Goal: Task Accomplishment & Management: Complete application form

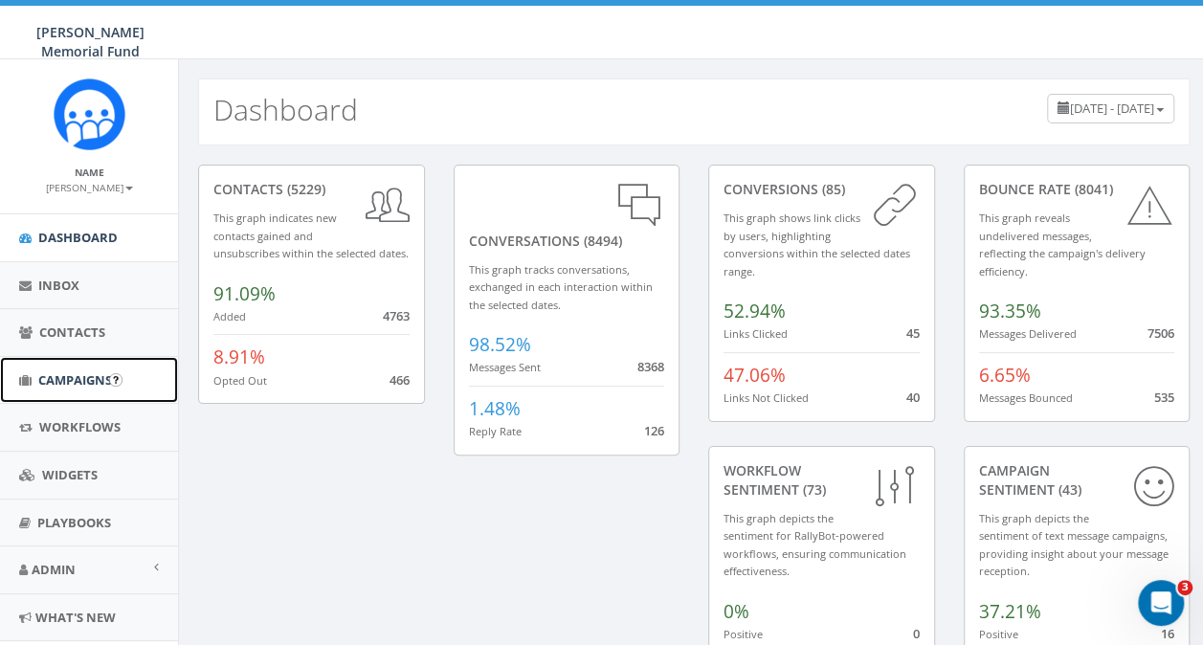
click at [61, 386] on span "Campaigns" at bounding box center [75, 379] width 74 height 17
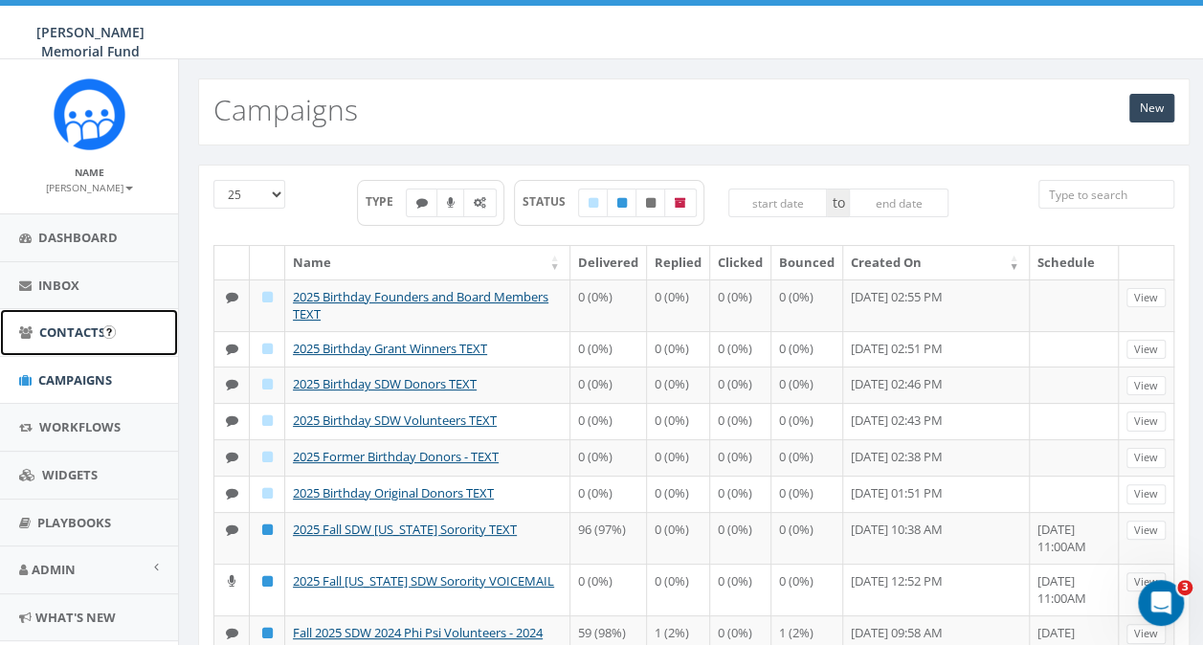
click at [55, 339] on span "Contacts" at bounding box center [72, 331] width 66 height 17
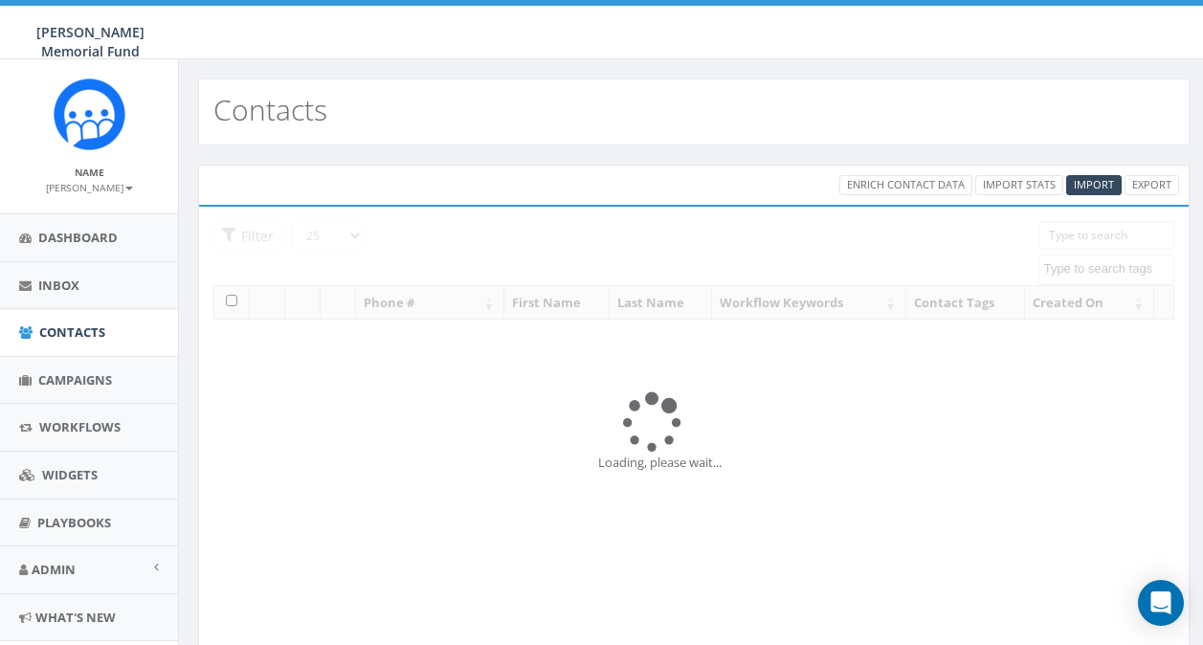
select select
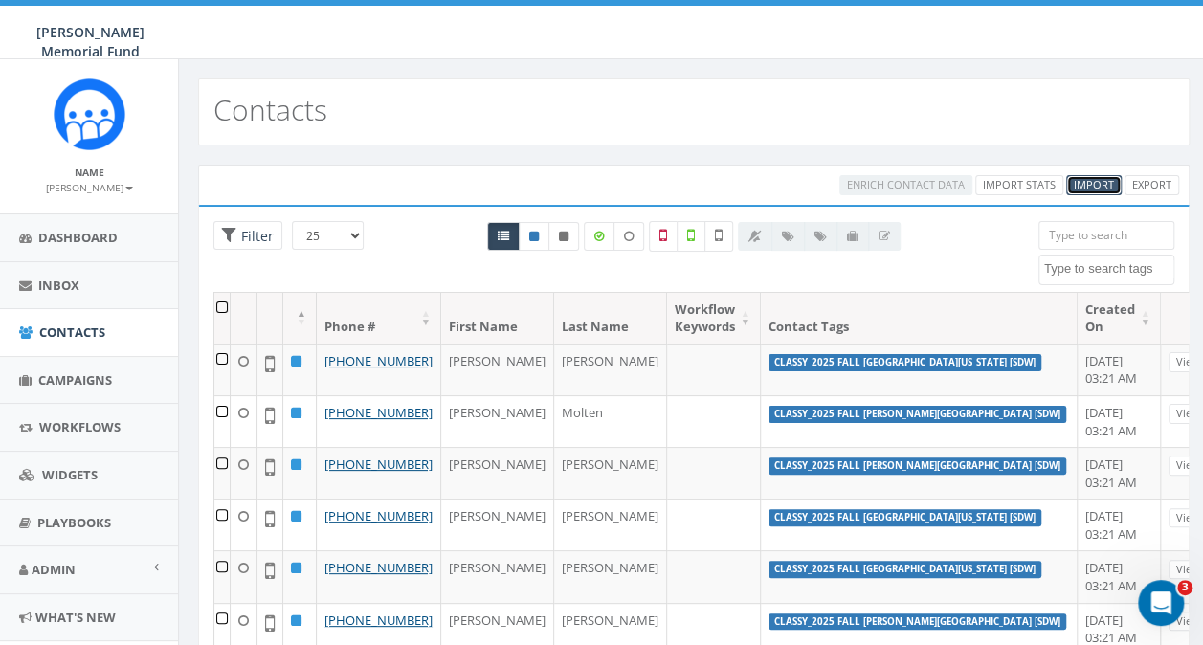
click at [1088, 182] on span "Import" at bounding box center [1094, 184] width 40 height 14
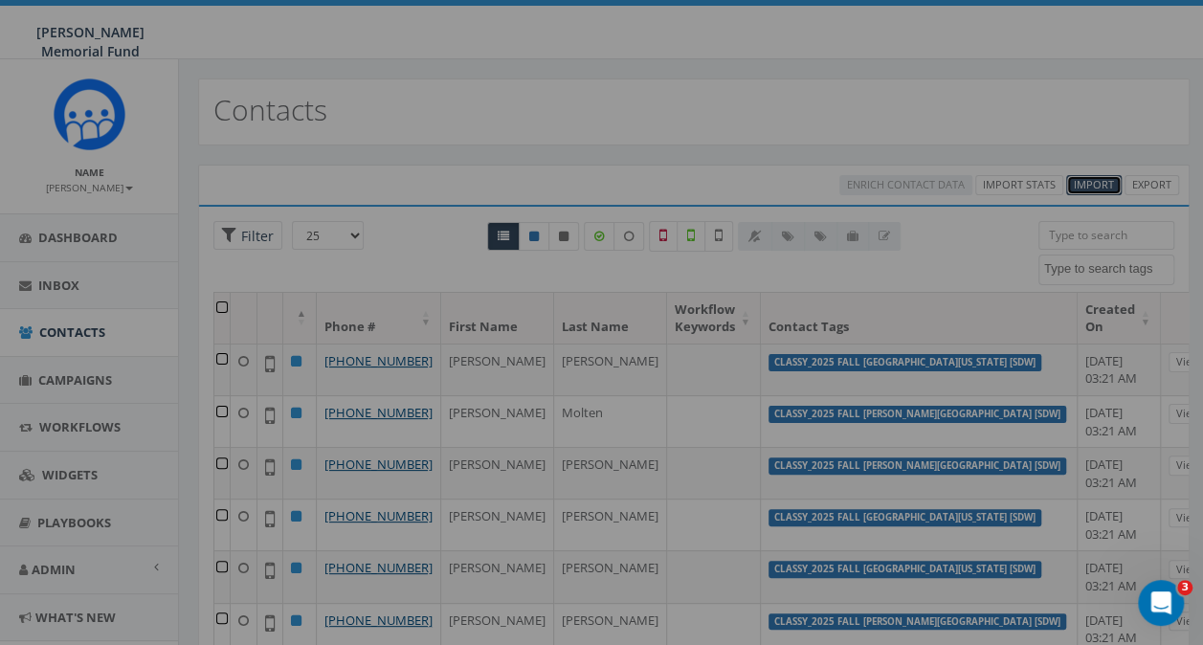
select select
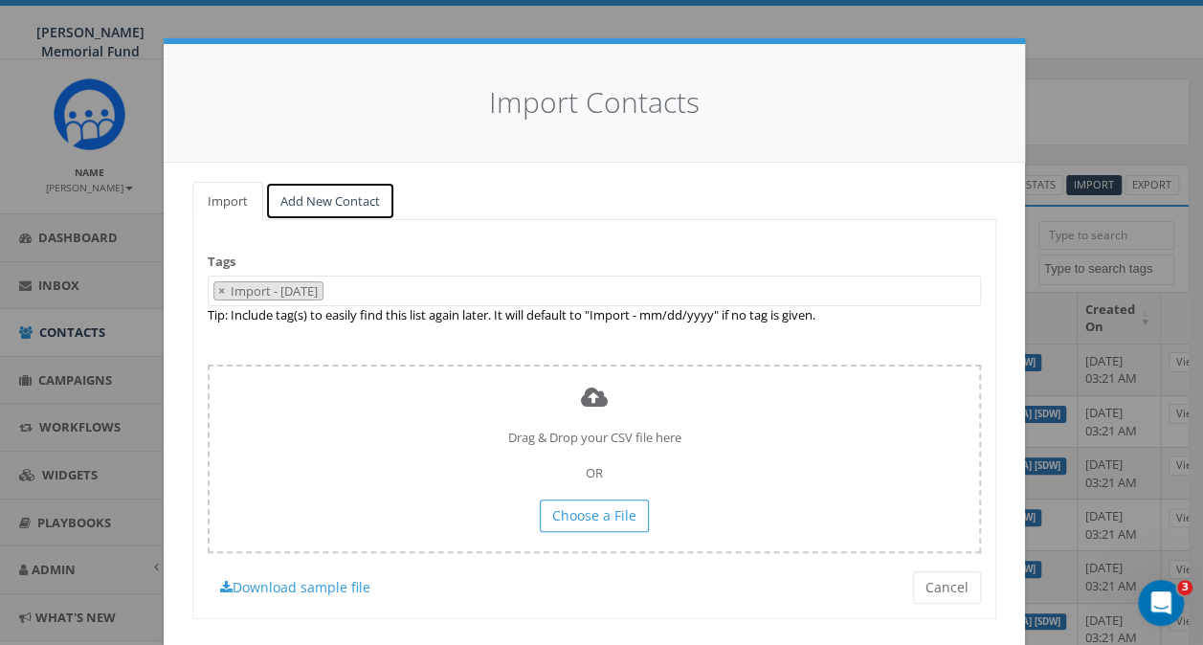
click at [312, 198] on link "Add New Contact" at bounding box center [330, 201] width 130 height 39
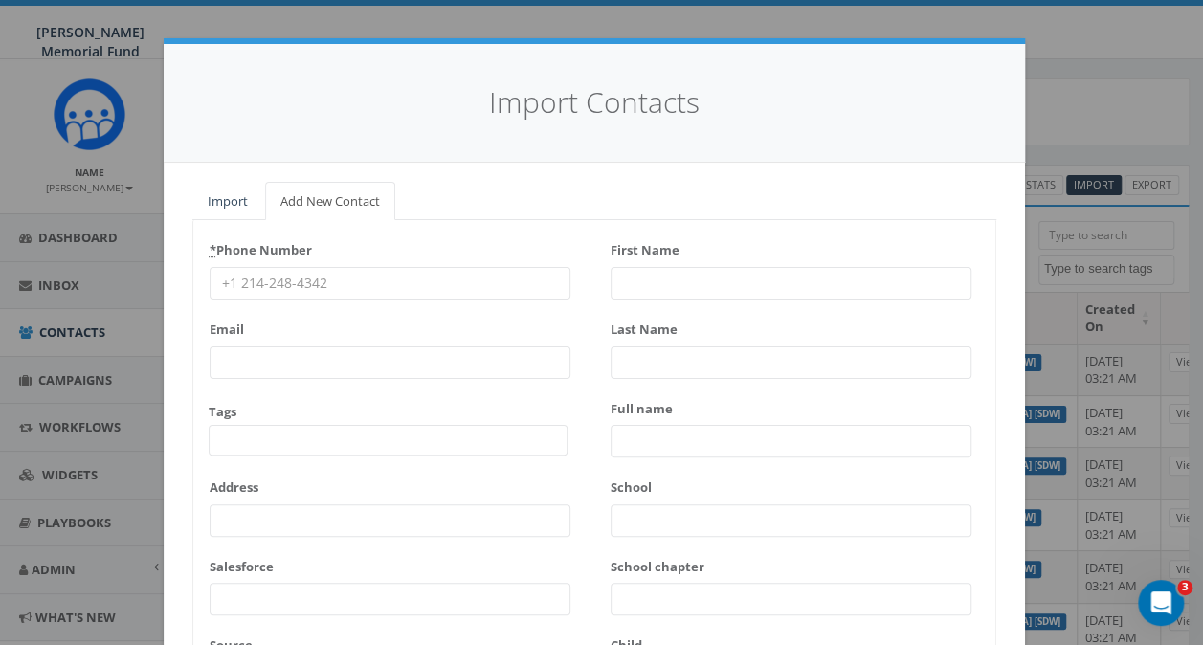
click at [327, 285] on input "* Phone Number" at bounding box center [390, 283] width 361 height 33
type input "5132625171"
click at [651, 283] on input "First Name" at bounding box center [790, 283] width 361 height 33
type input "Sam"
click at [646, 359] on input "Last Name" at bounding box center [790, 362] width 361 height 33
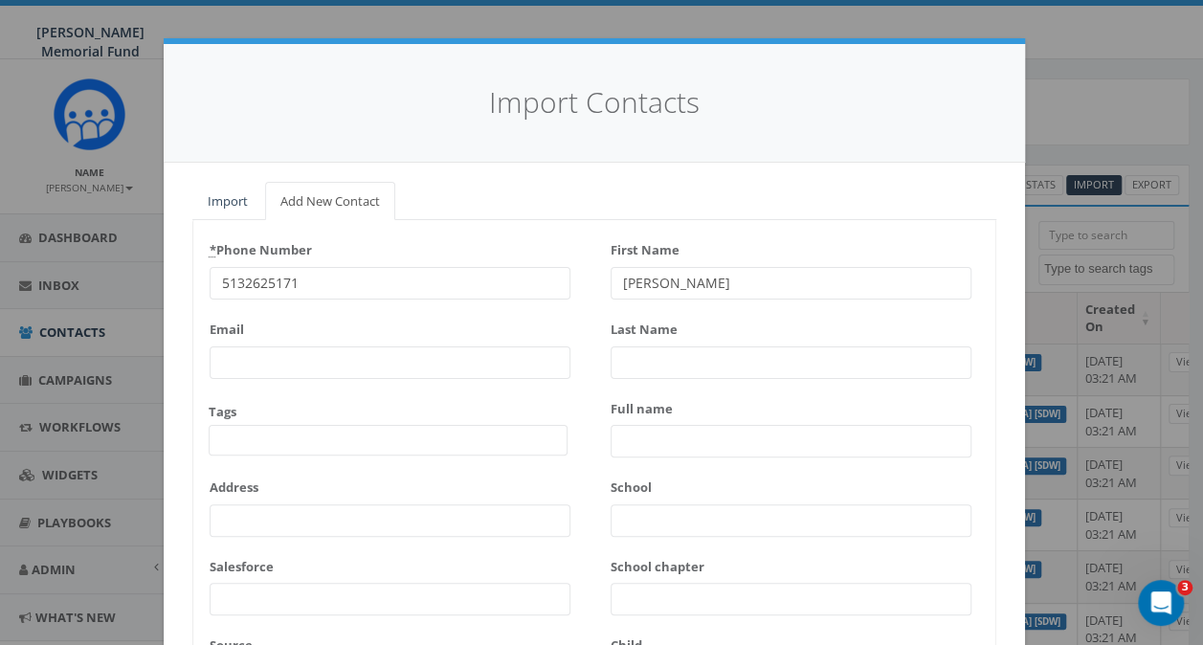
paste input "[PERSON_NAME]"
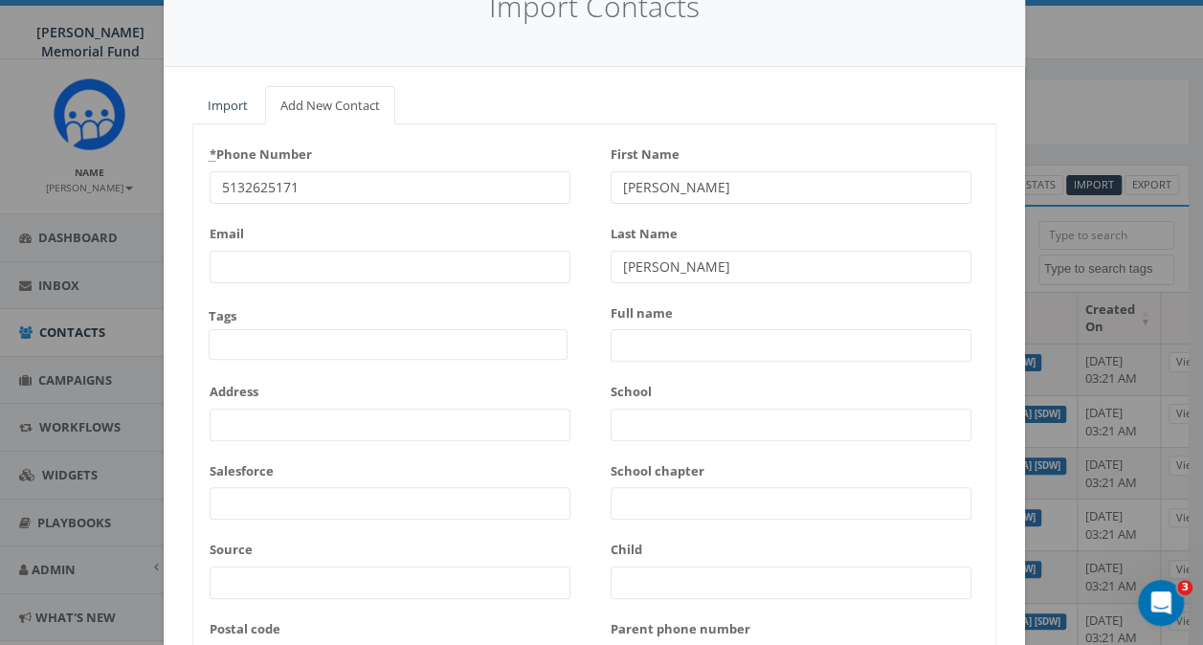
type input "[PERSON_NAME]"
click at [643, 509] on input "School chapter" at bounding box center [790, 503] width 361 height 33
click at [616, 509] on input "School chapter" at bounding box center [790, 503] width 361 height 33
type input "Ohio Beta"
click at [350, 340] on span at bounding box center [388, 344] width 359 height 31
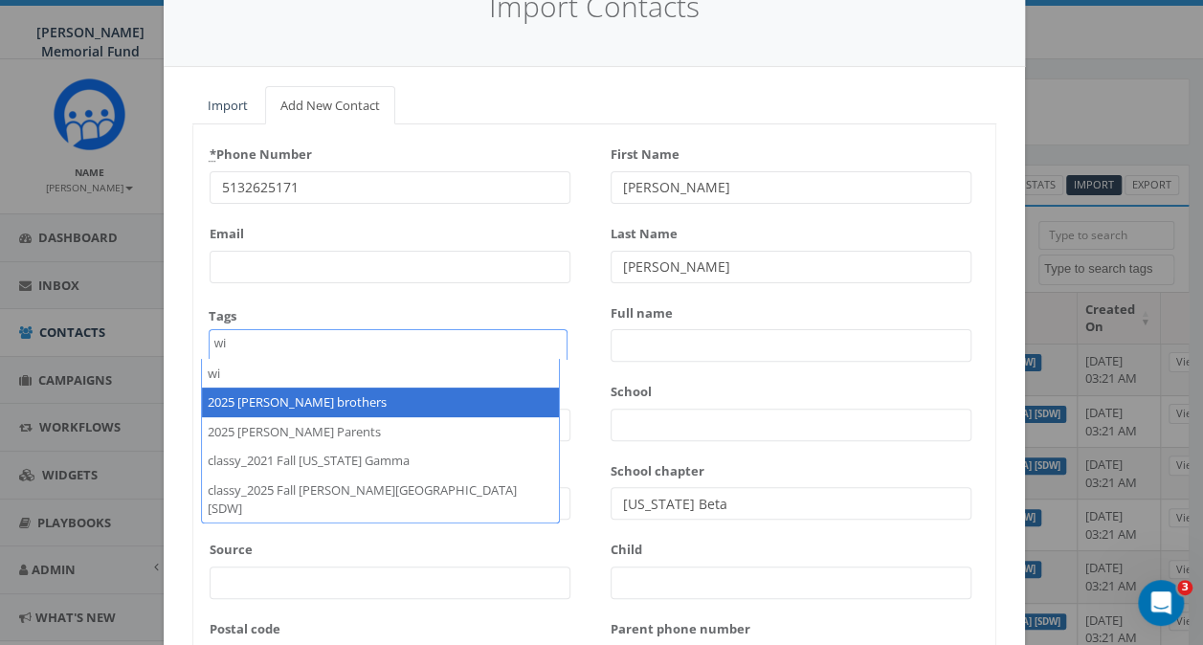
type textarea "wi"
select select "2025 [PERSON_NAME] brothers"
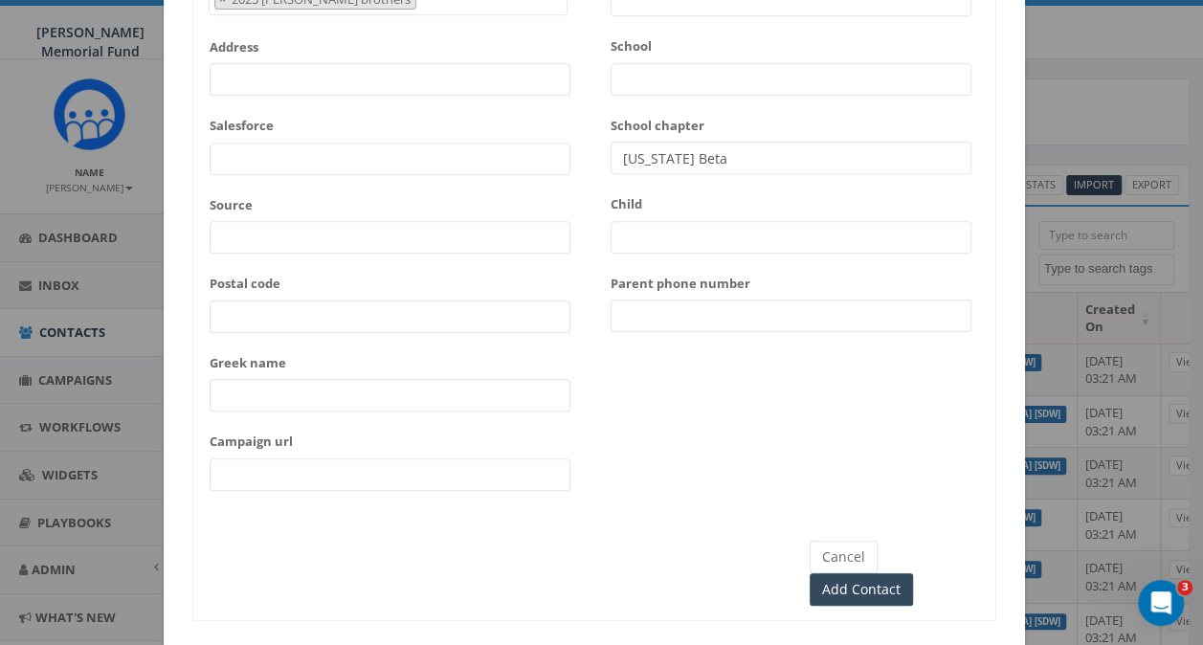
scroll to position [454, 0]
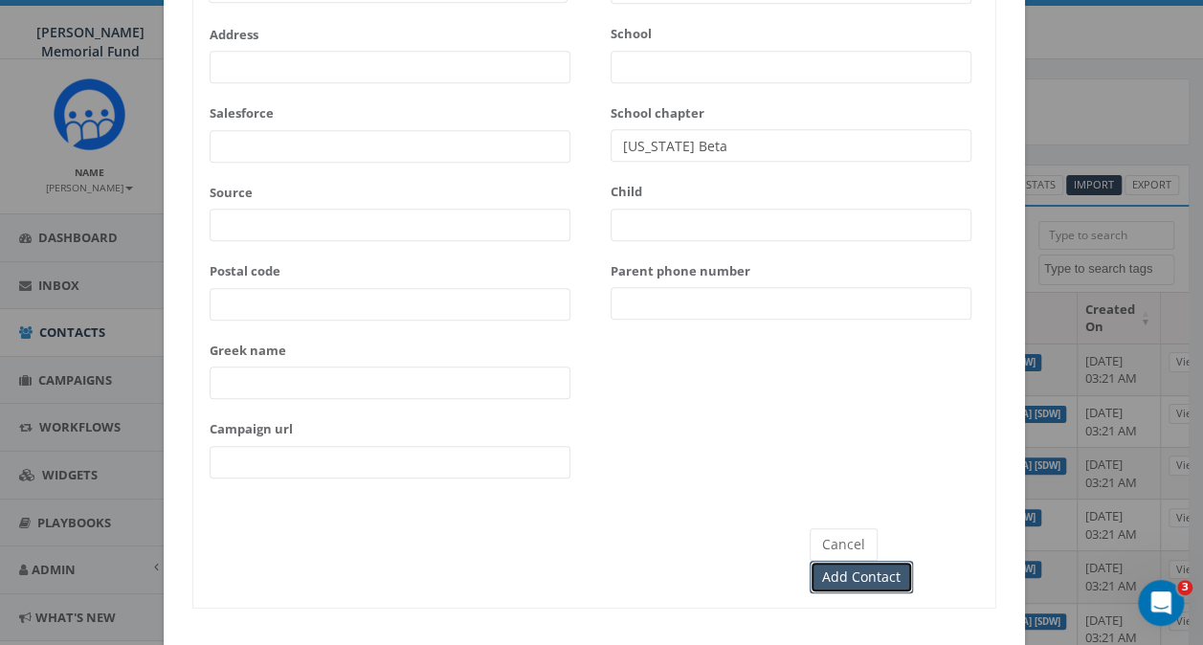
click at [903, 561] on input "Add Contact" at bounding box center [861, 577] width 103 height 33
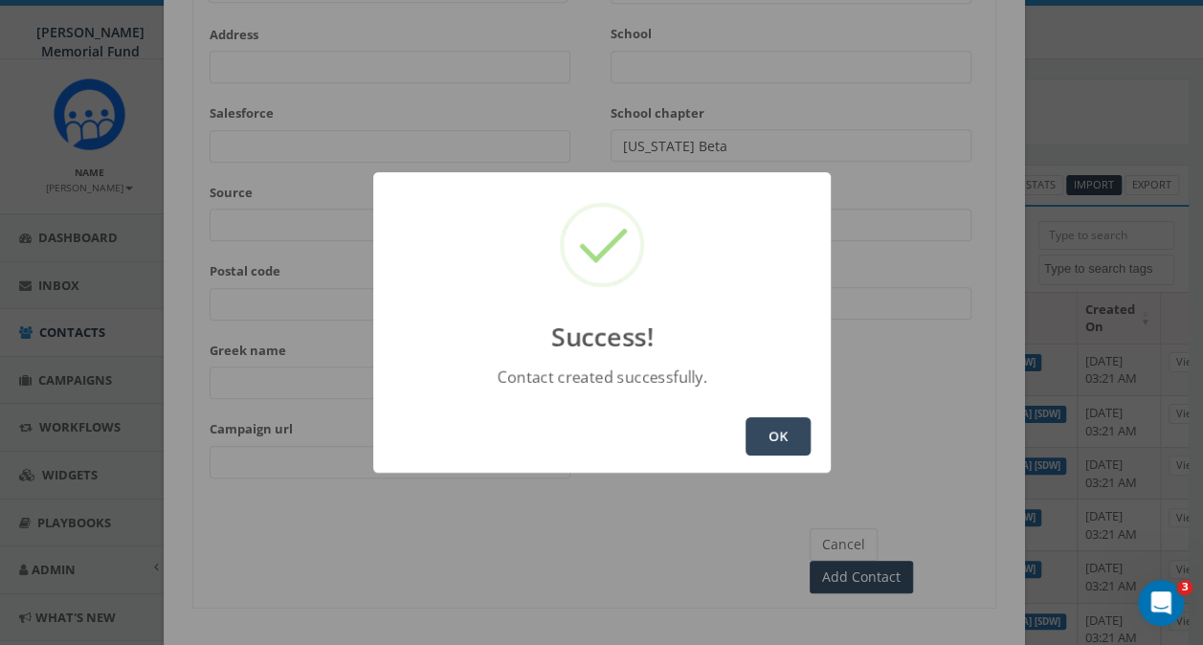
click at [775, 429] on button "OK" at bounding box center [777, 436] width 65 height 38
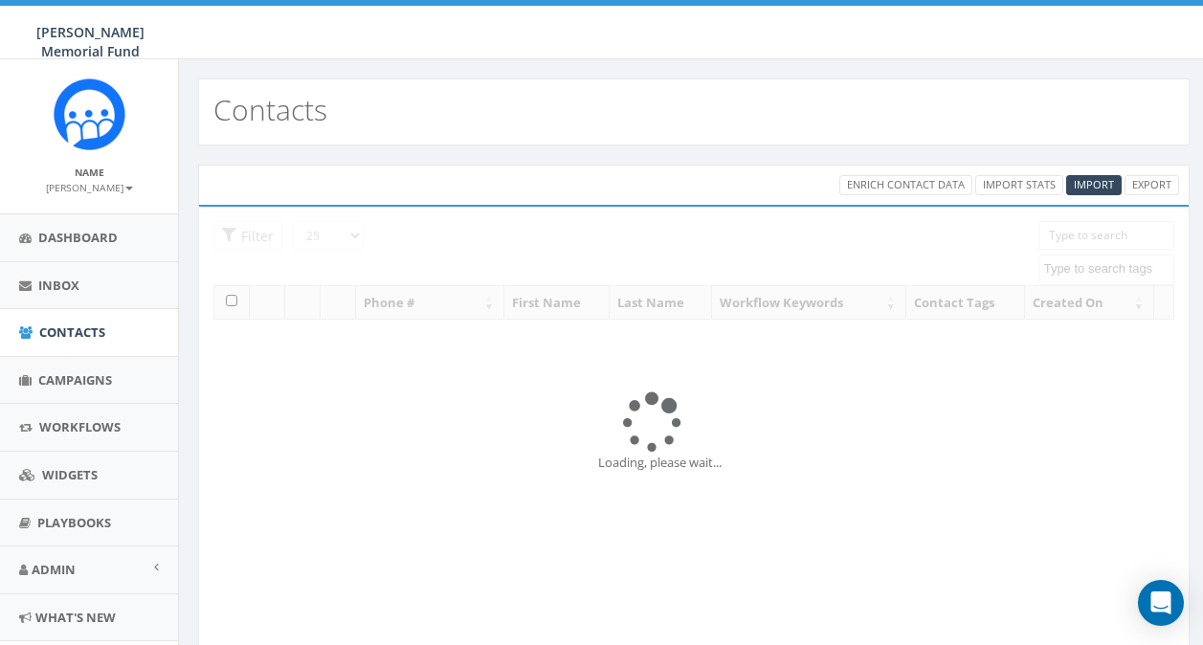
select select
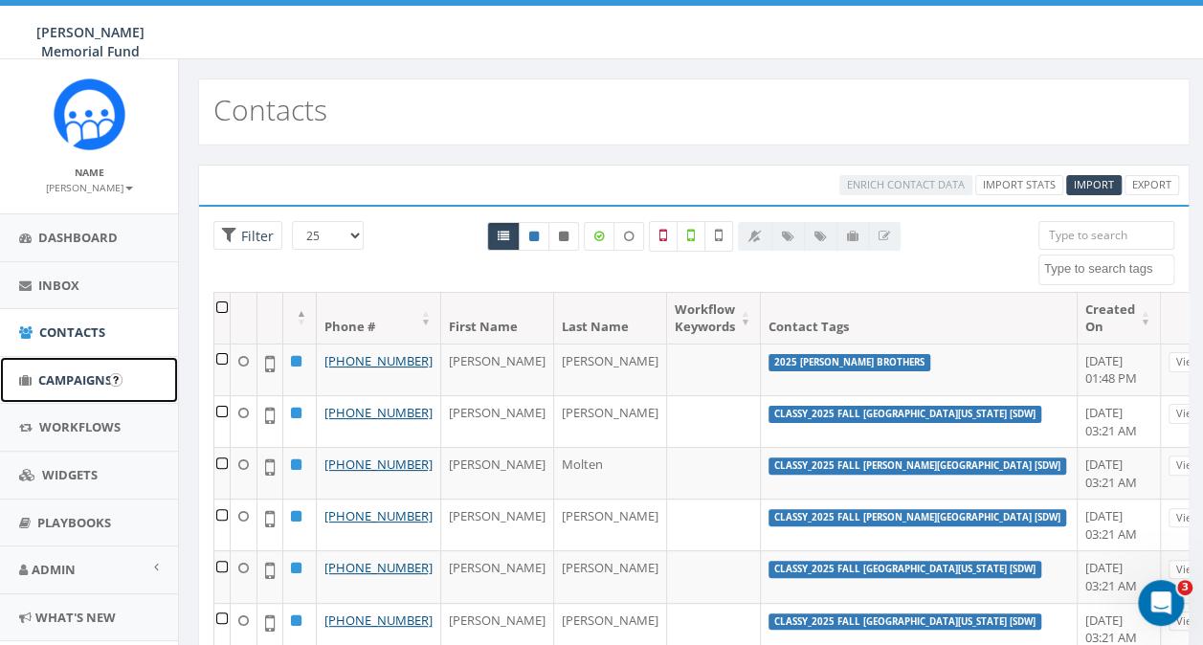
click at [72, 380] on span "Campaigns" at bounding box center [75, 379] width 74 height 17
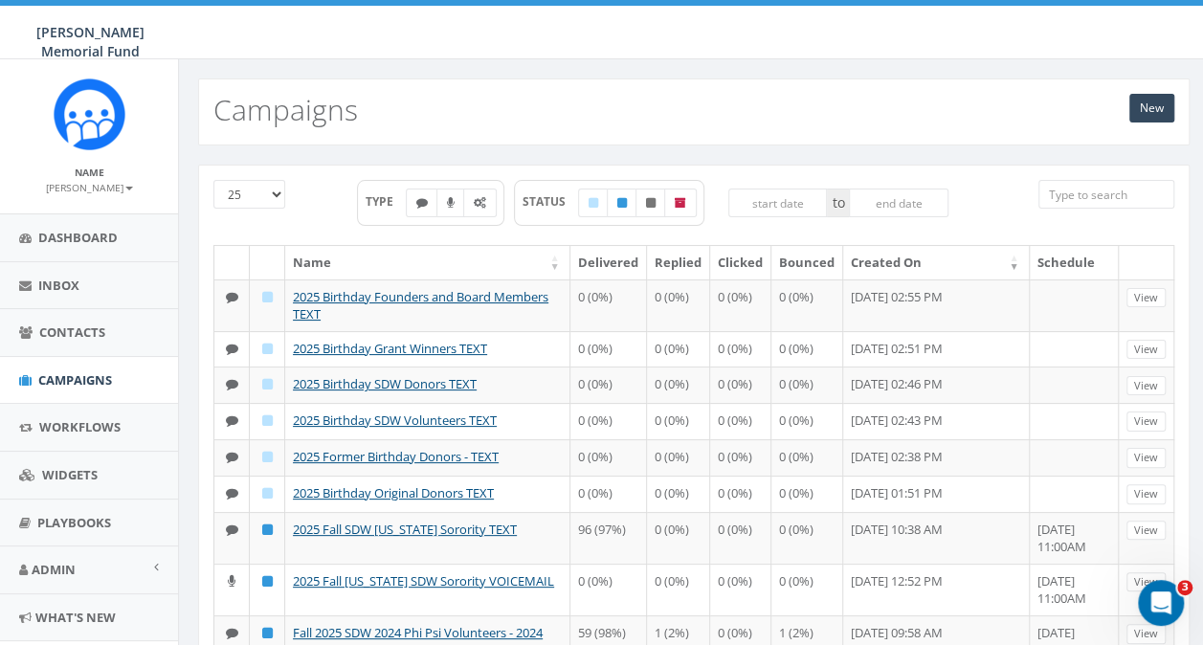
click at [1089, 195] on input "search" at bounding box center [1106, 194] width 136 height 29
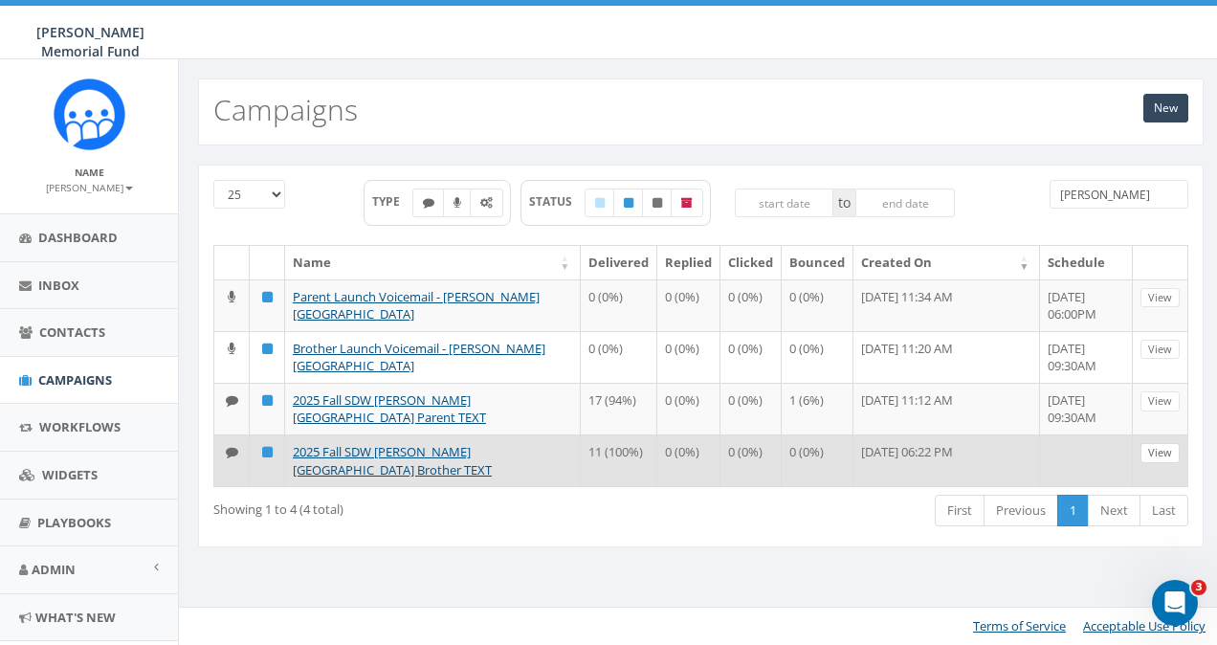
type input "[PERSON_NAME]"
click at [1164, 452] on link "View" at bounding box center [1160, 453] width 39 height 20
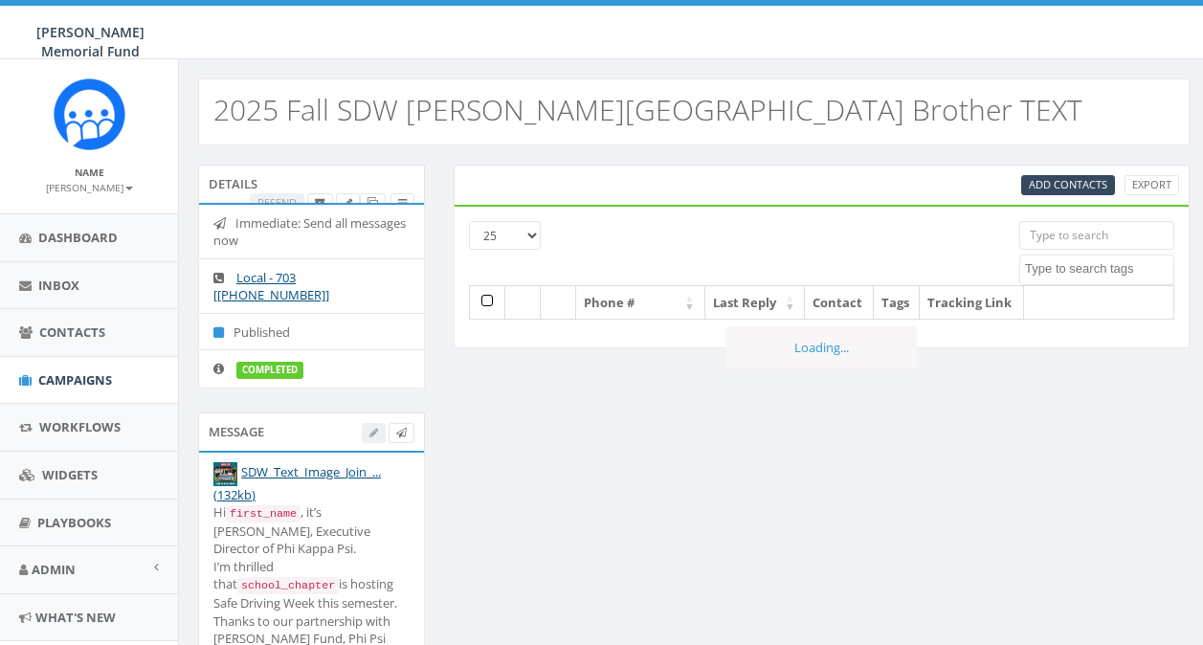
select select
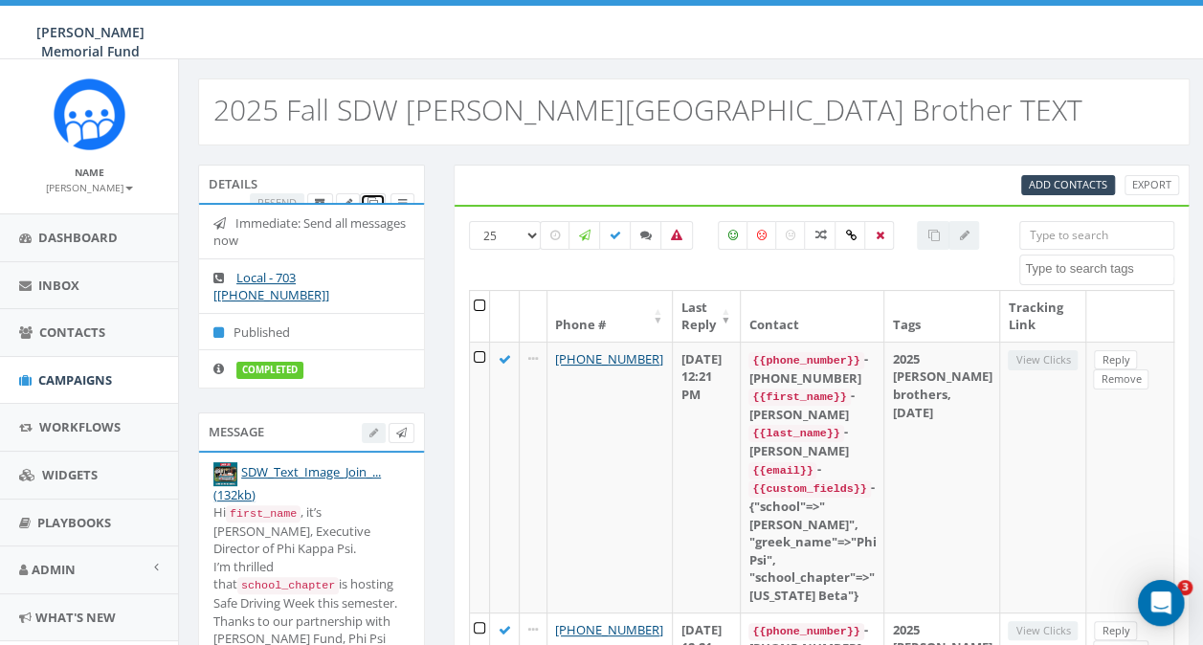
click at [370, 199] on icon at bounding box center [372, 203] width 11 height 11
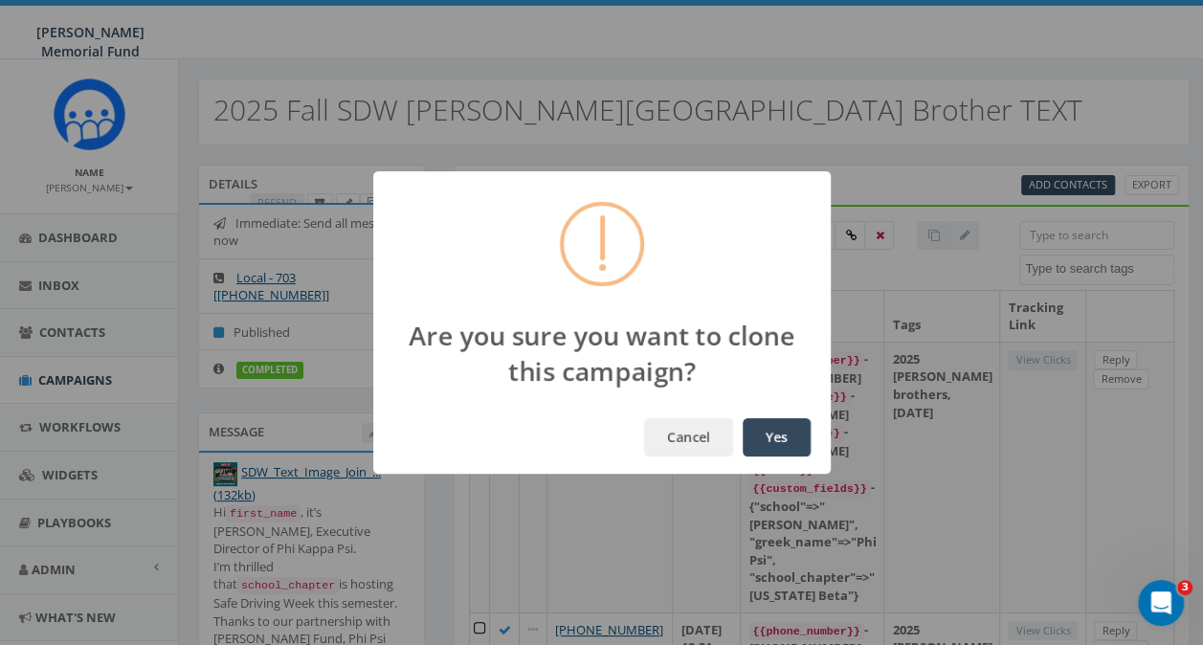
click at [781, 439] on button "Yes" at bounding box center [777, 437] width 68 height 38
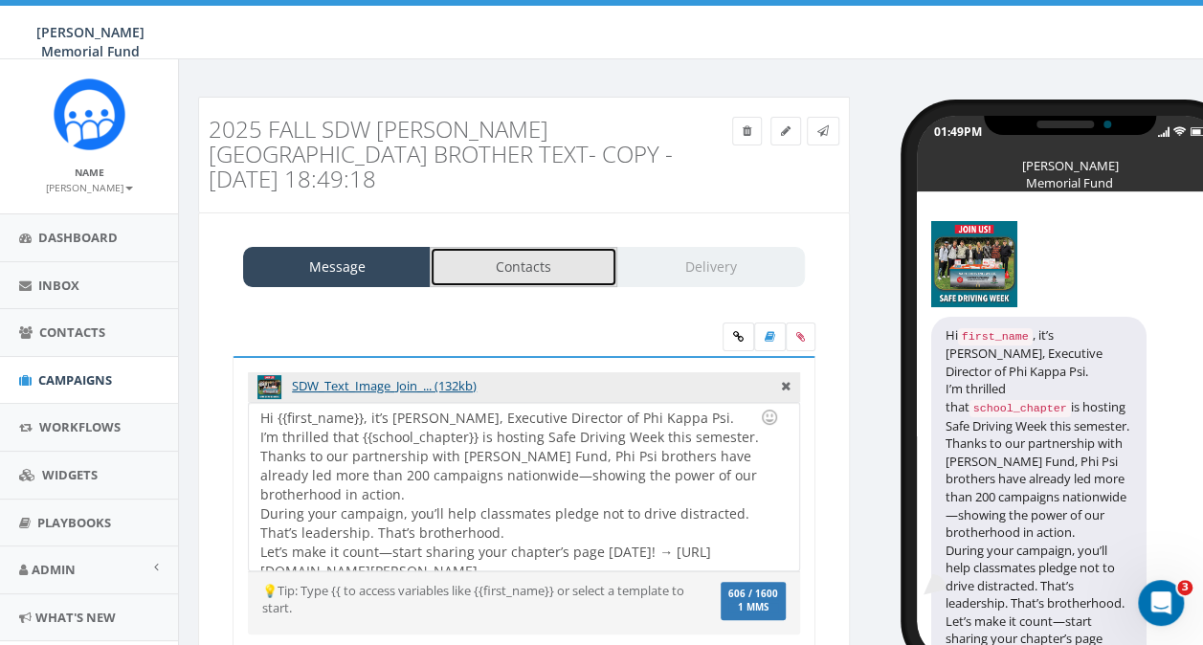
click at [517, 247] on link "Contacts" at bounding box center [524, 267] width 188 height 40
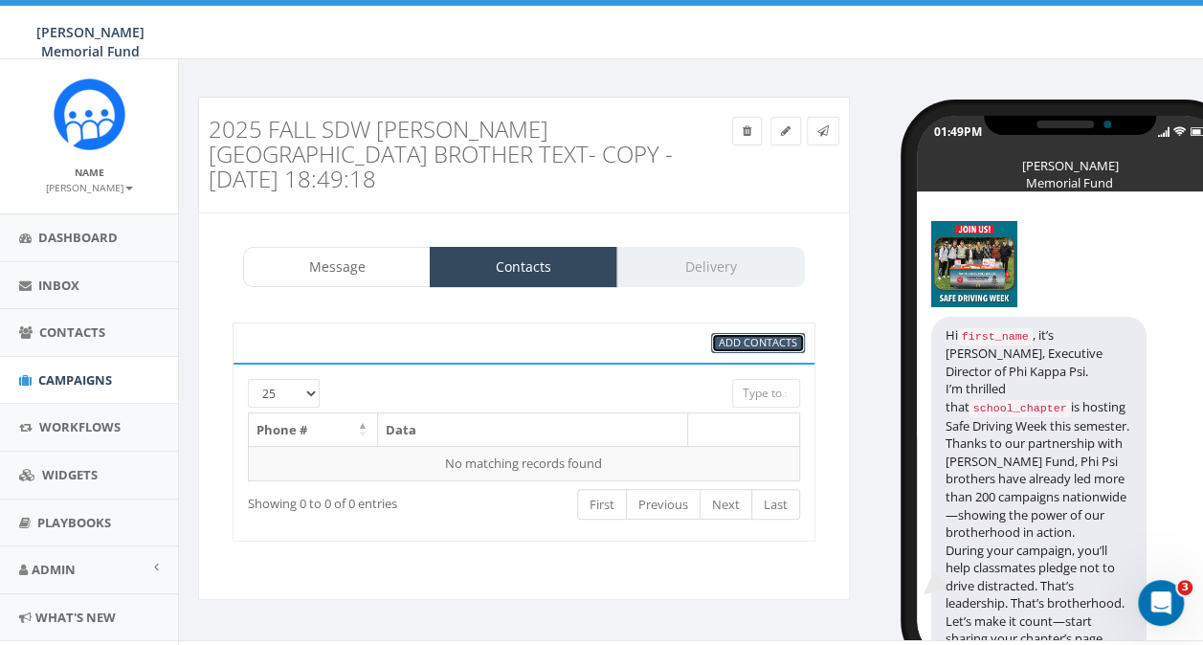
click at [735, 335] on span "Add Contacts" at bounding box center [758, 342] width 78 height 14
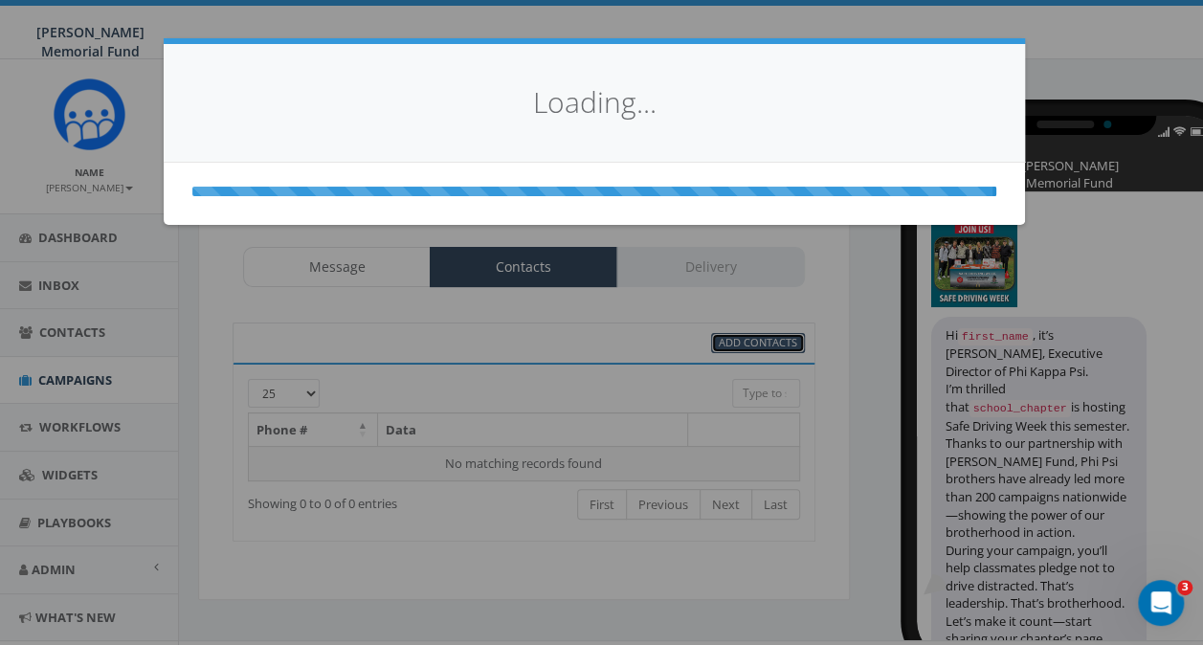
select select
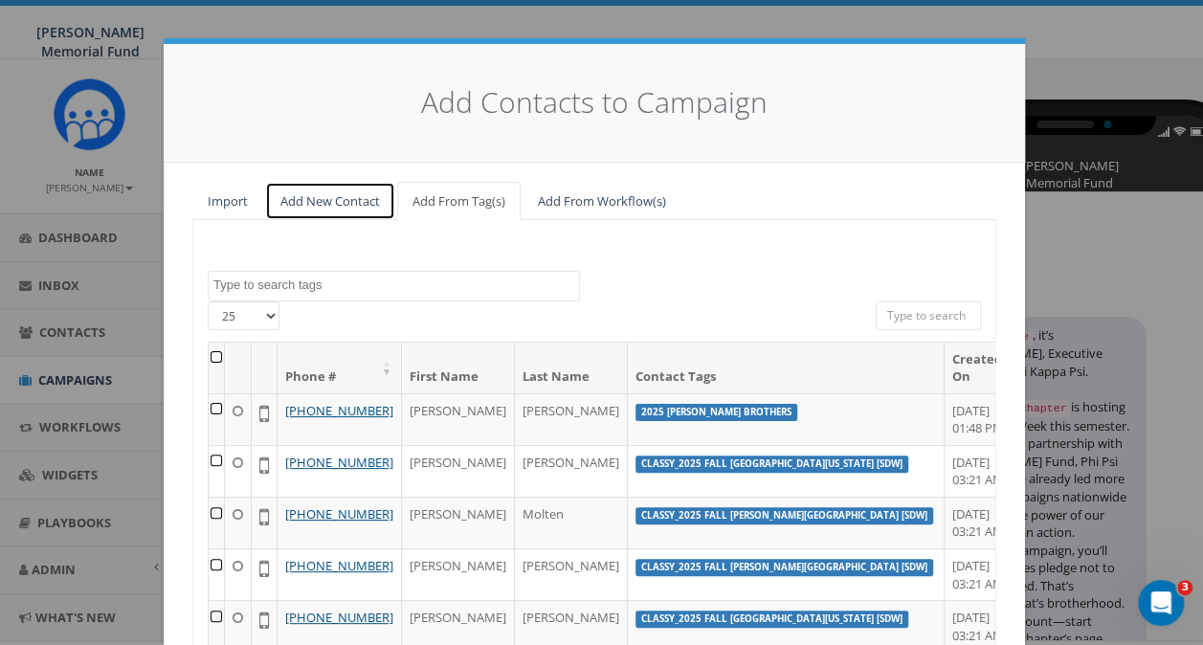
click at [296, 205] on link "Add New Contact" at bounding box center [330, 201] width 130 height 39
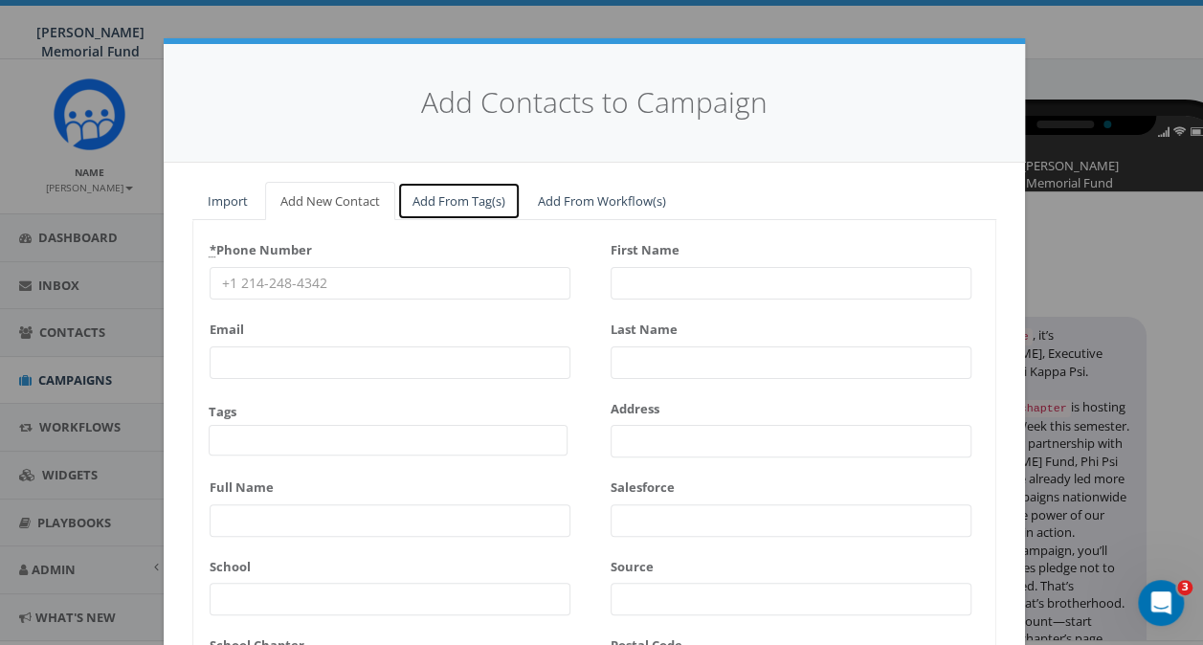
click at [425, 196] on link "Add From Tag(s)" at bounding box center [458, 201] width 123 height 39
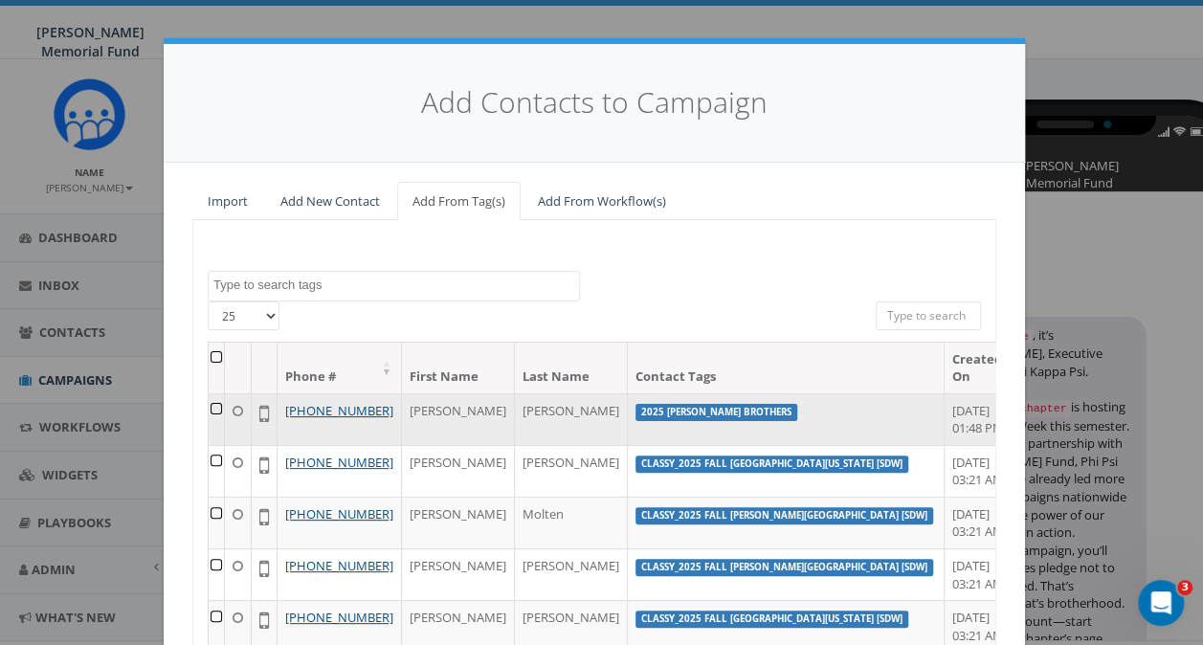
click at [216, 406] on td at bounding box center [217, 419] width 16 height 52
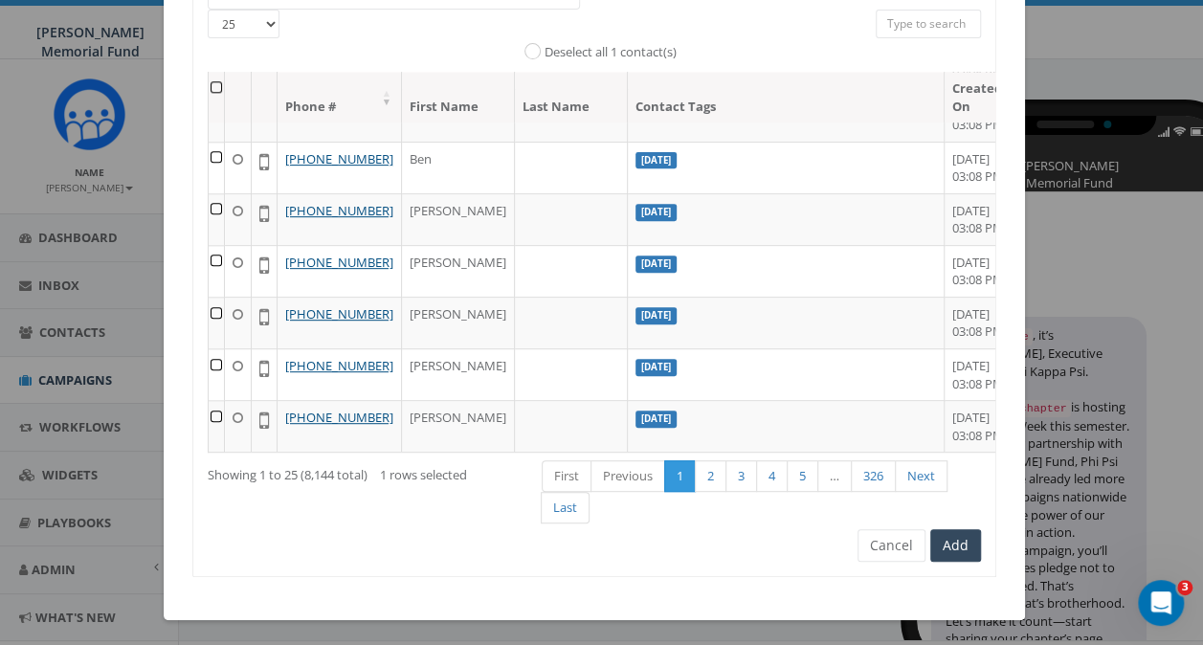
scroll to position [33, 0]
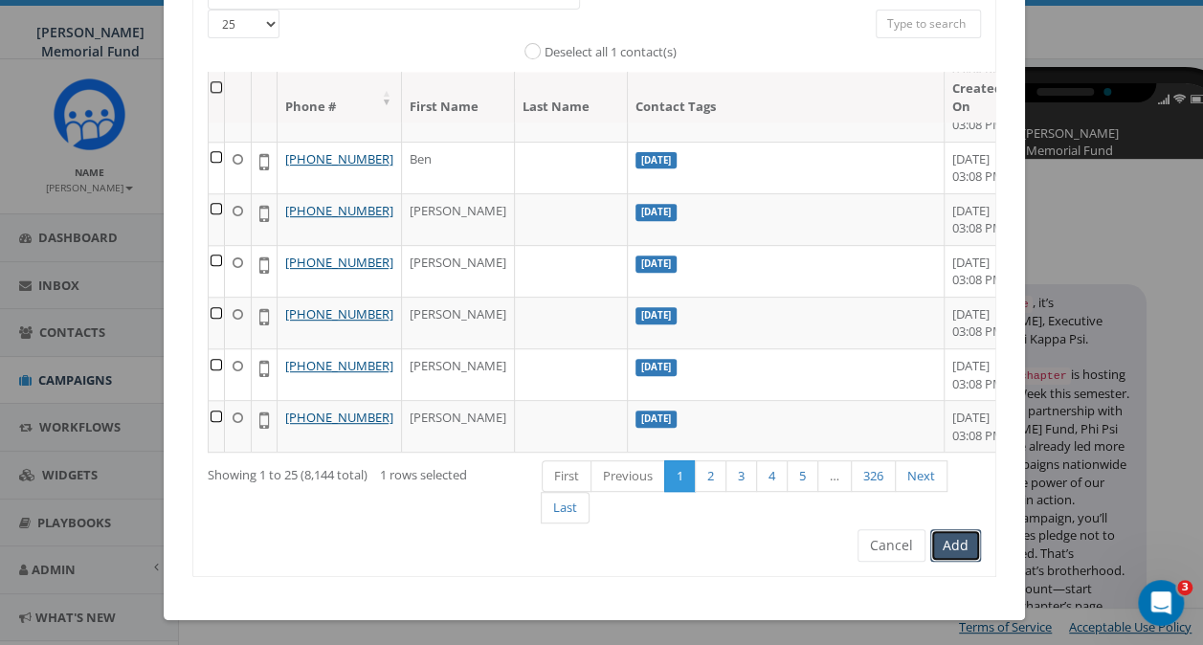
click at [952, 544] on button "Add" at bounding box center [955, 545] width 51 height 33
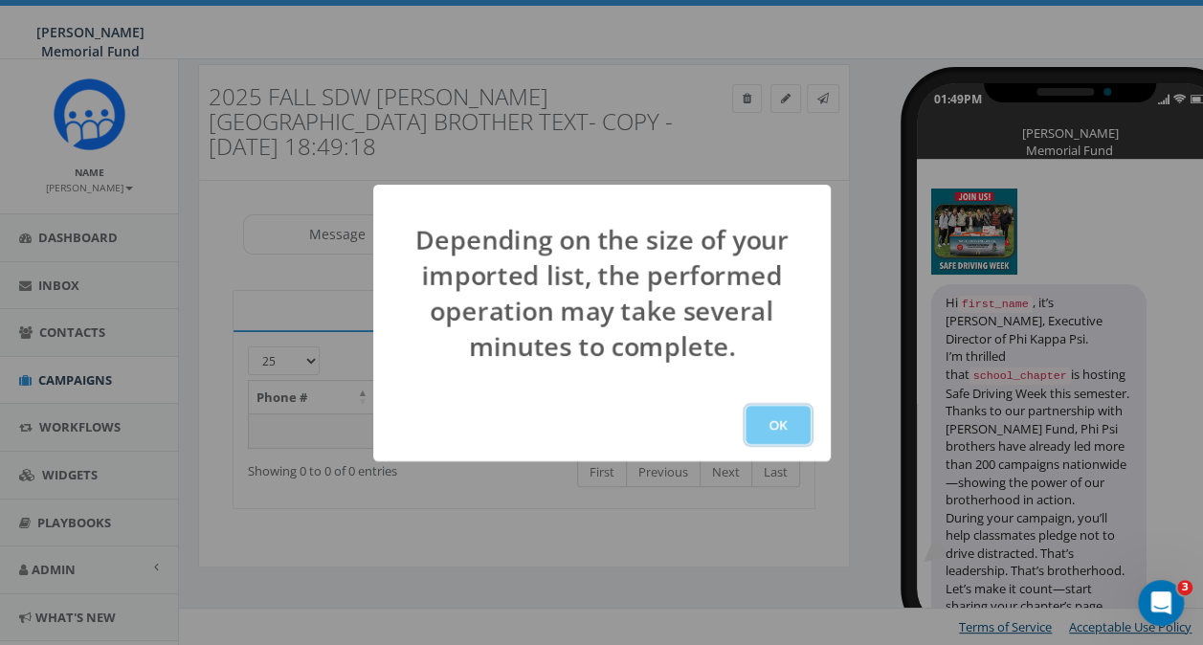
click at [773, 429] on button "OK" at bounding box center [777, 425] width 65 height 38
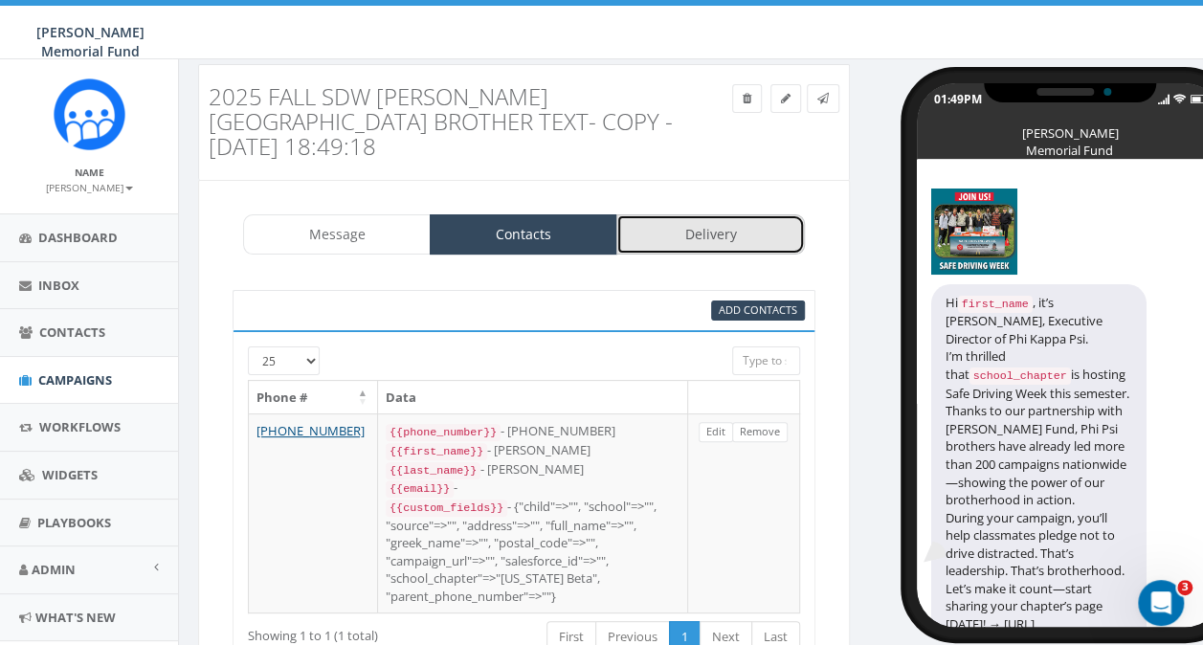
click at [734, 214] on link "Delivery" at bounding box center [710, 234] width 188 height 40
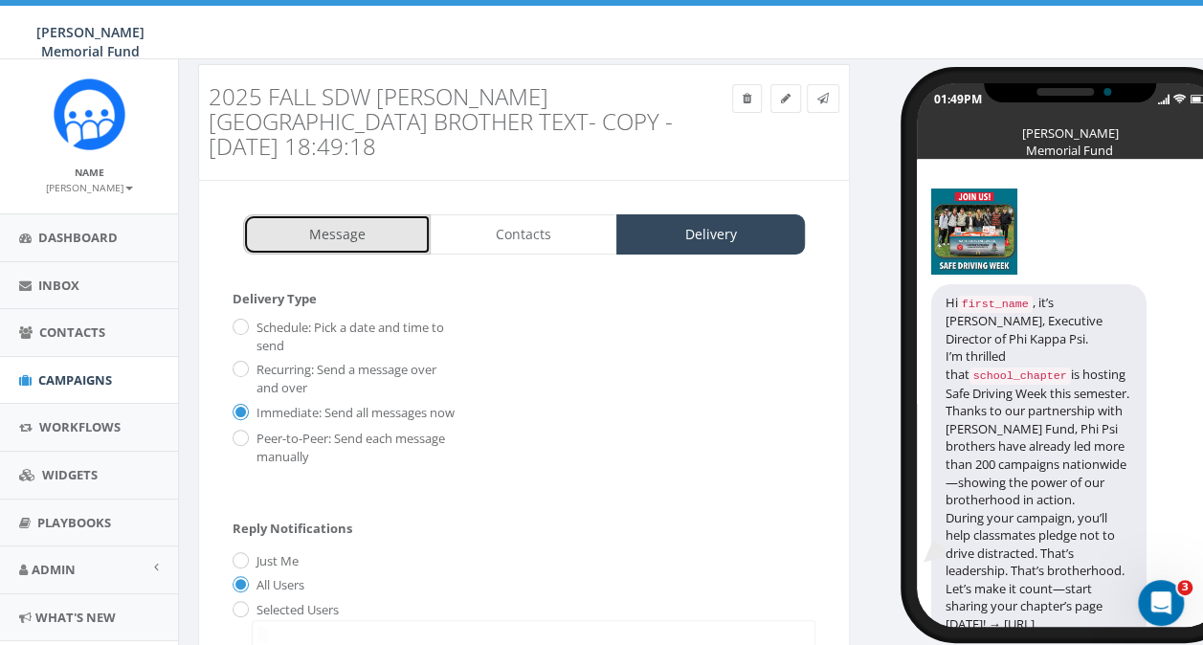
click at [368, 214] on link "Message" at bounding box center [337, 234] width 188 height 40
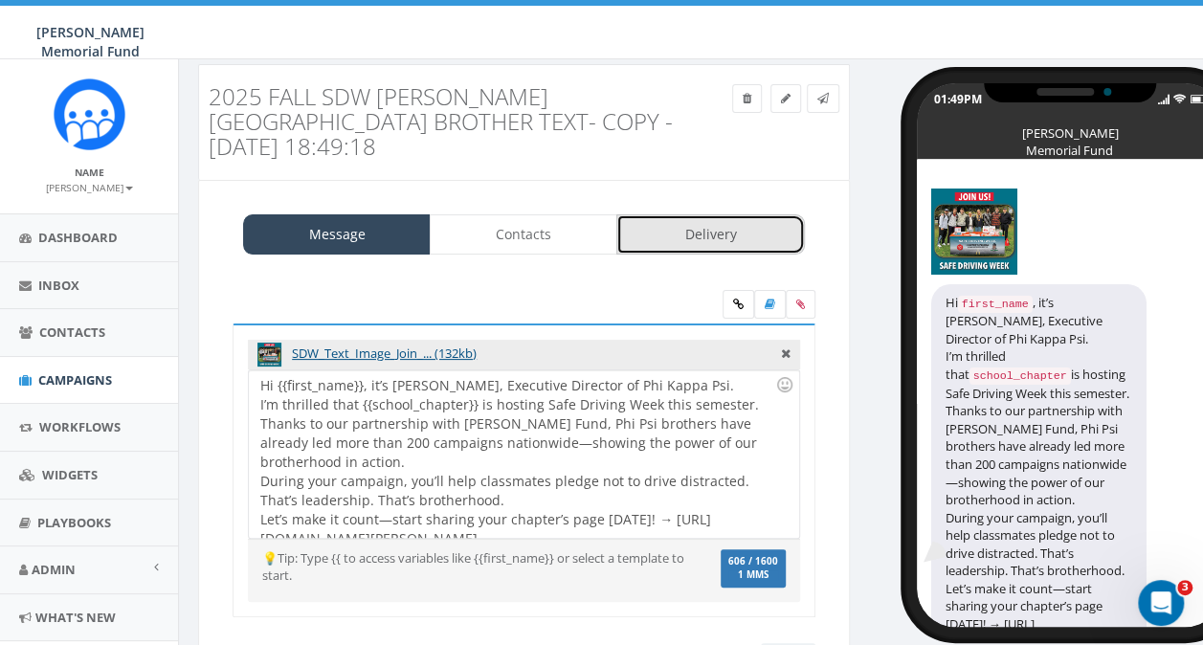
click at [678, 215] on link "Delivery" at bounding box center [710, 234] width 188 height 40
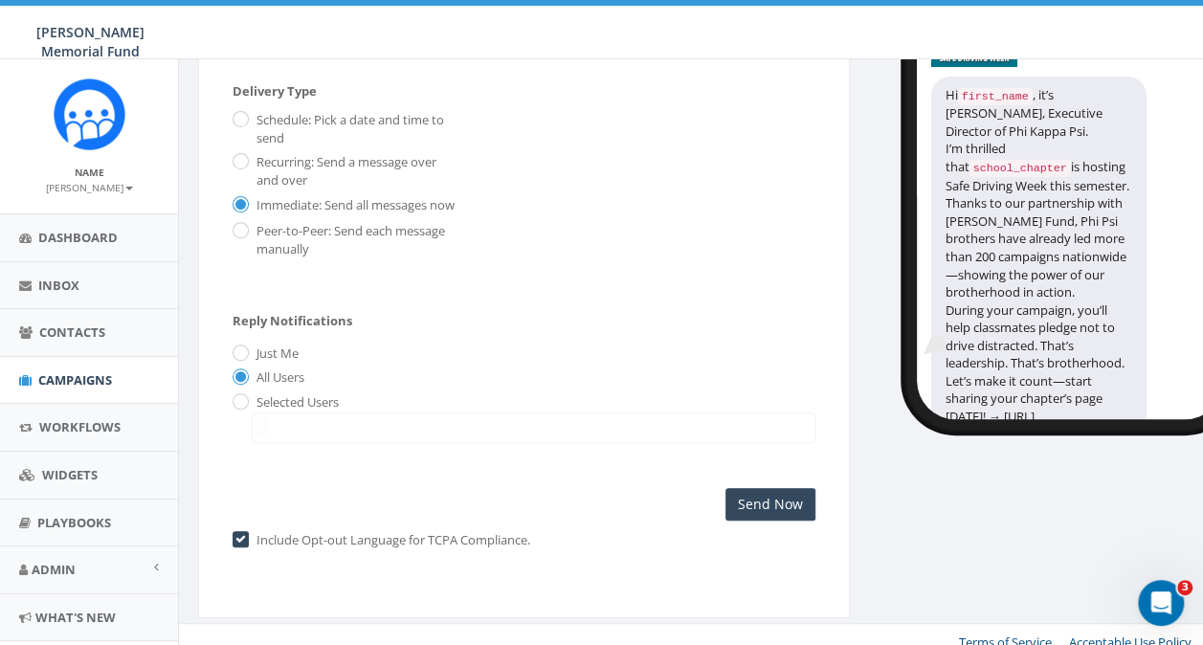
scroll to position [244, 0]
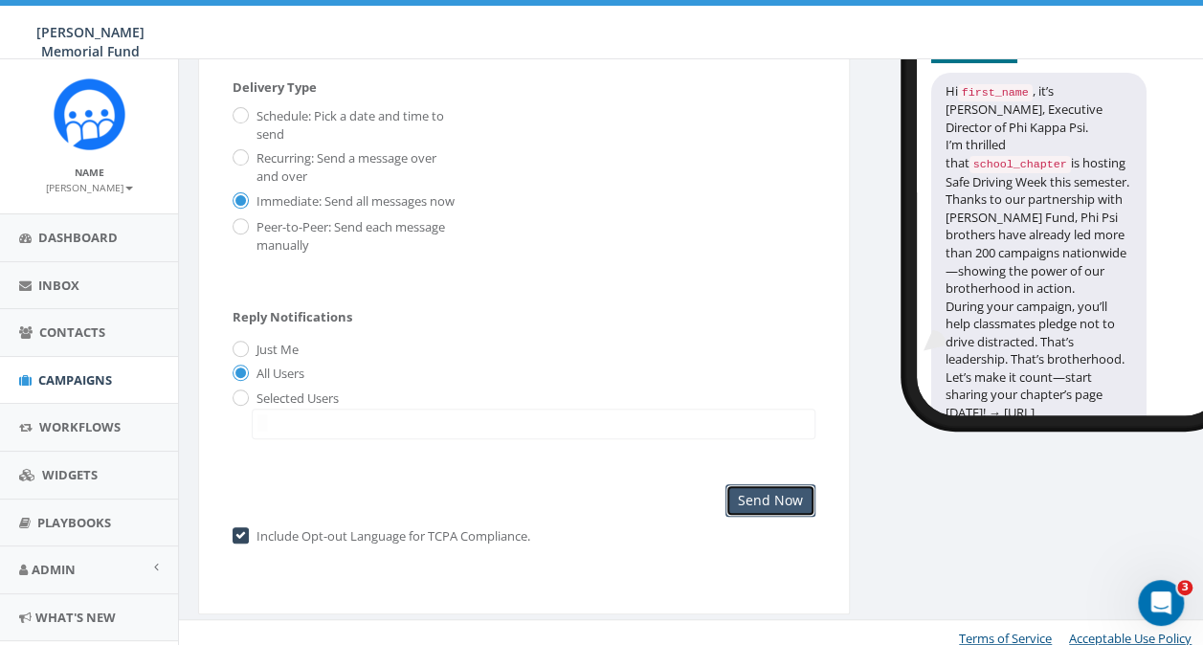
click at [767, 489] on input "Send Now" at bounding box center [770, 500] width 90 height 33
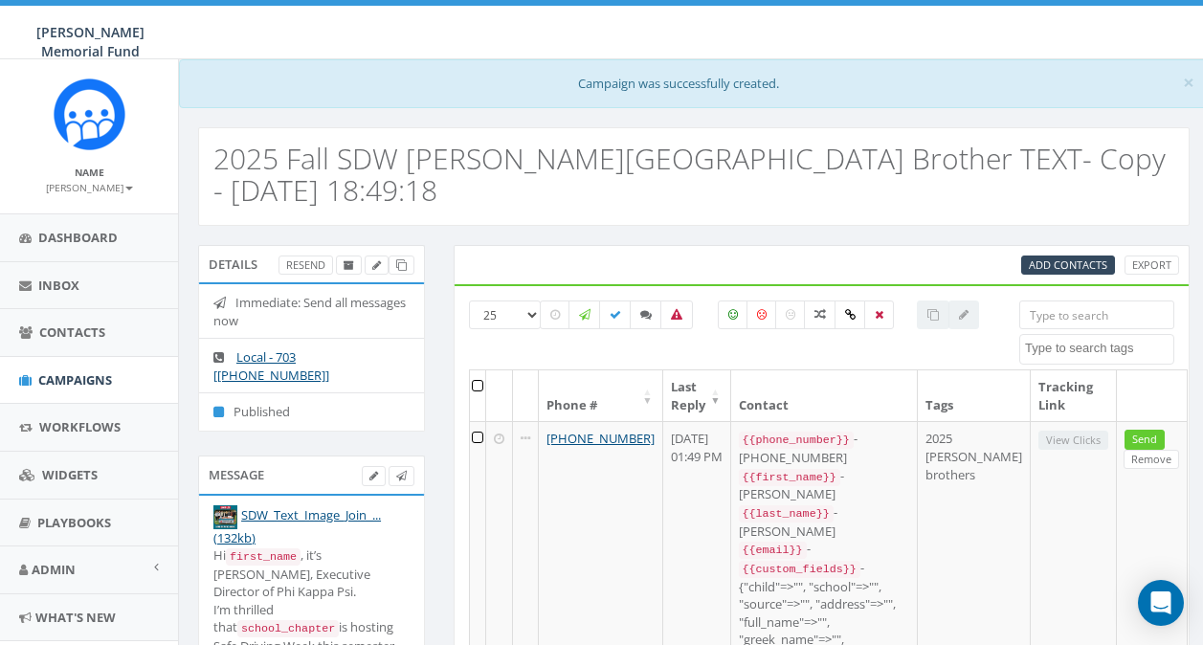
select select
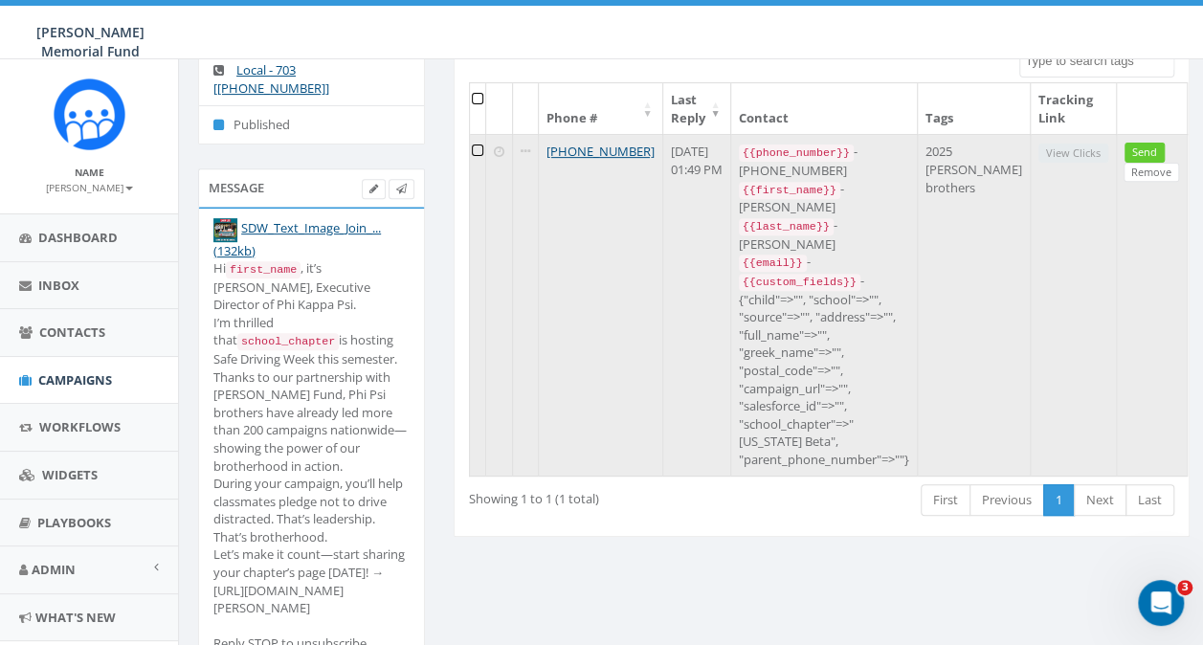
scroll to position [191, 0]
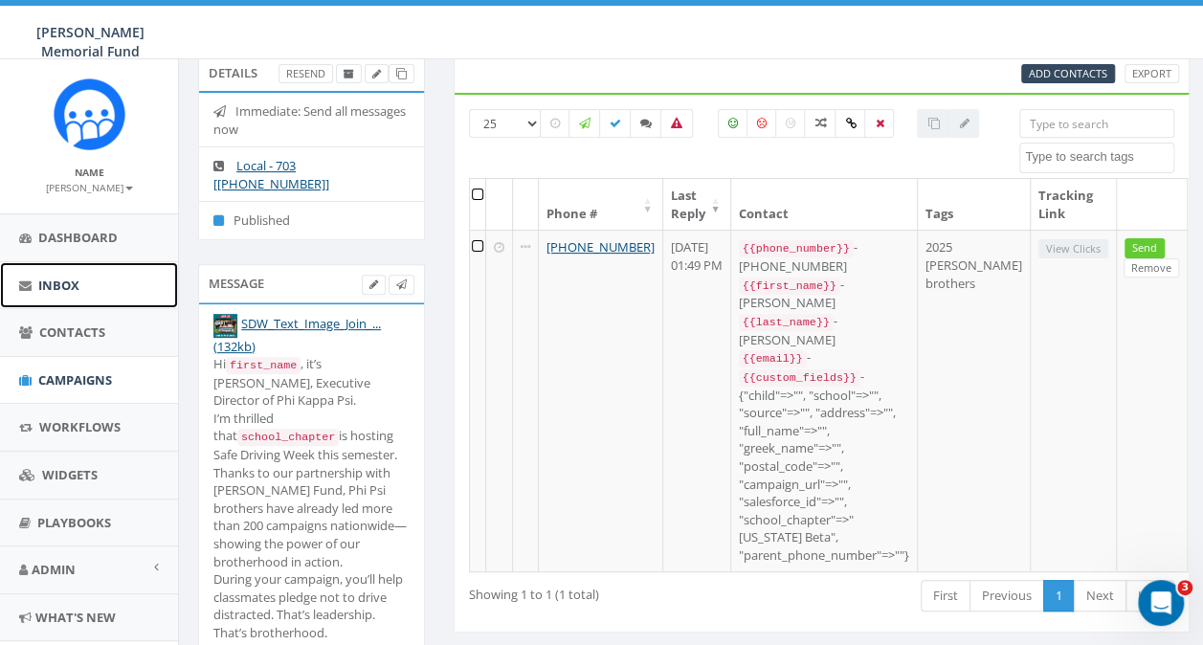
click at [54, 285] on span "Inbox" at bounding box center [58, 285] width 41 height 17
